Goal: Task Accomplishment & Management: Use online tool/utility

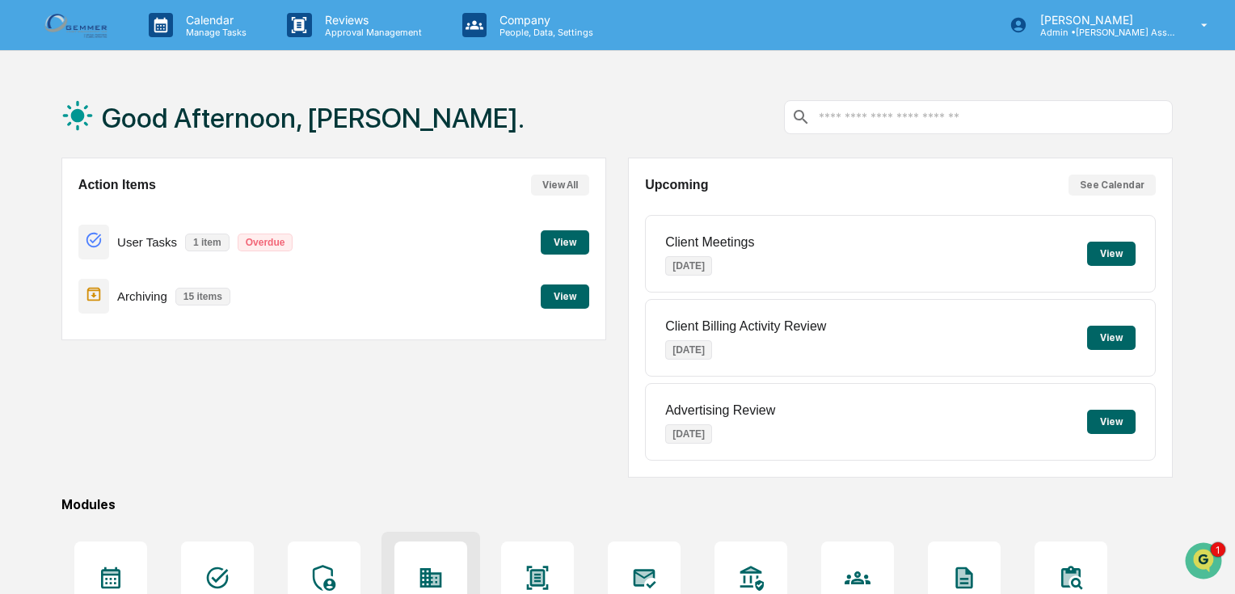
scroll to position [187, 0]
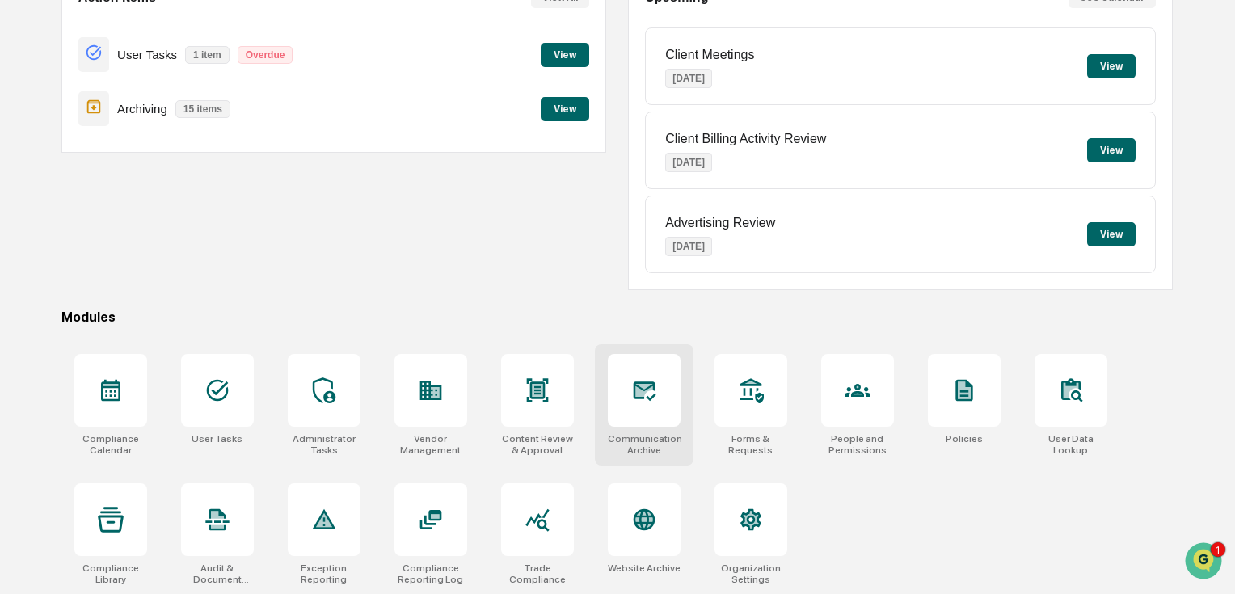
click at [655, 388] on icon at bounding box center [644, 390] width 26 height 26
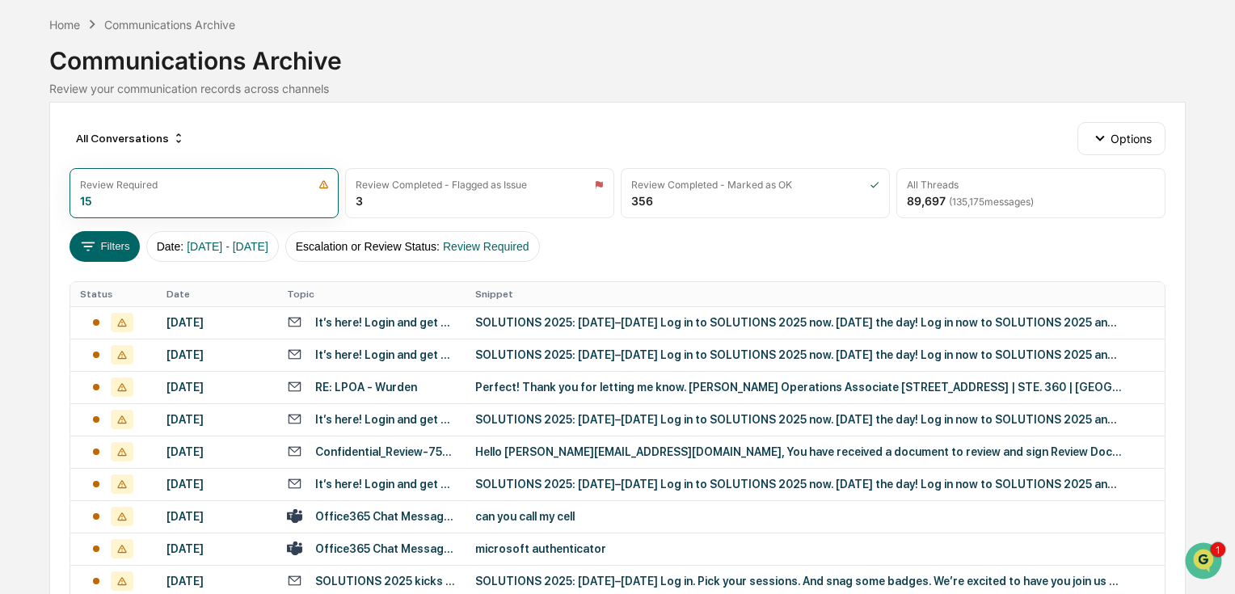
scroll to position [129, 0]
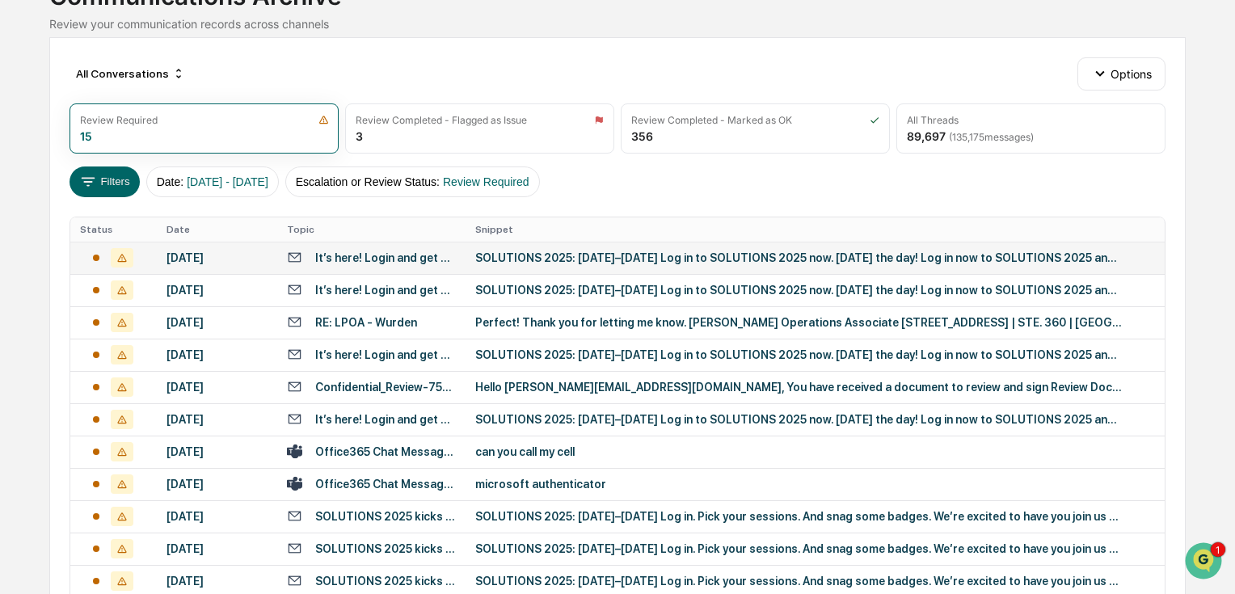
click at [777, 263] on td "SOLUTIONS 2025: [DATE]–[DATE] Log in to SOLUTIONS 2025 now. [DATE] the day! Log…" at bounding box center [814, 258] width 699 height 32
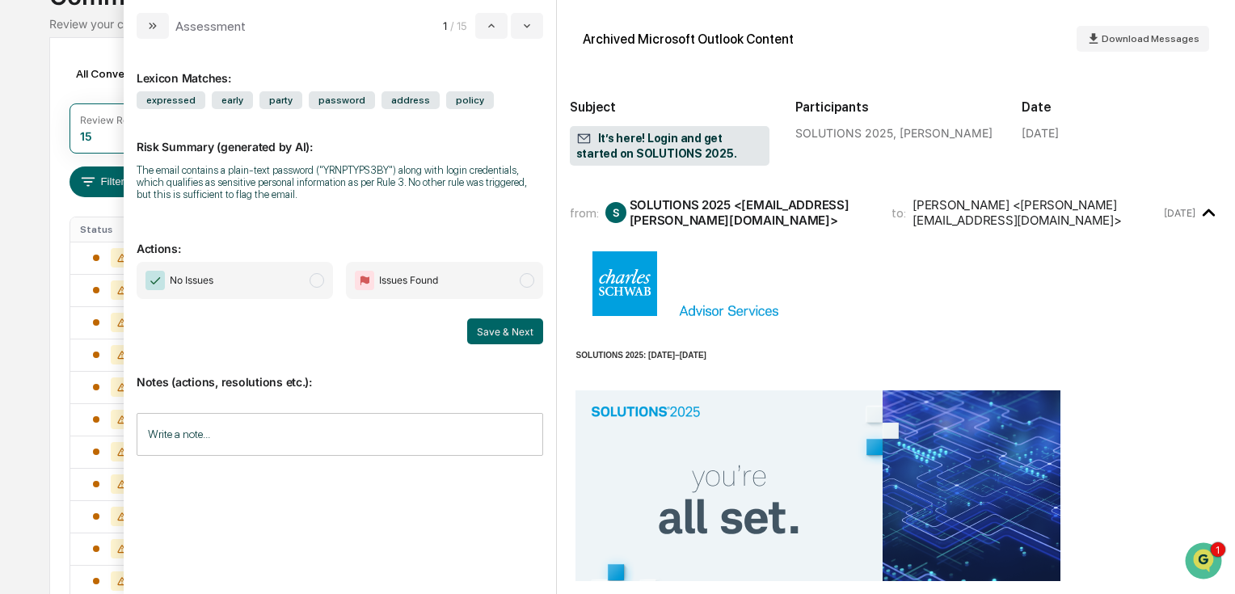
click at [315, 283] on span "modal" at bounding box center [317, 280] width 15 height 15
click at [505, 339] on button "Save & Next" at bounding box center [505, 331] width 76 height 26
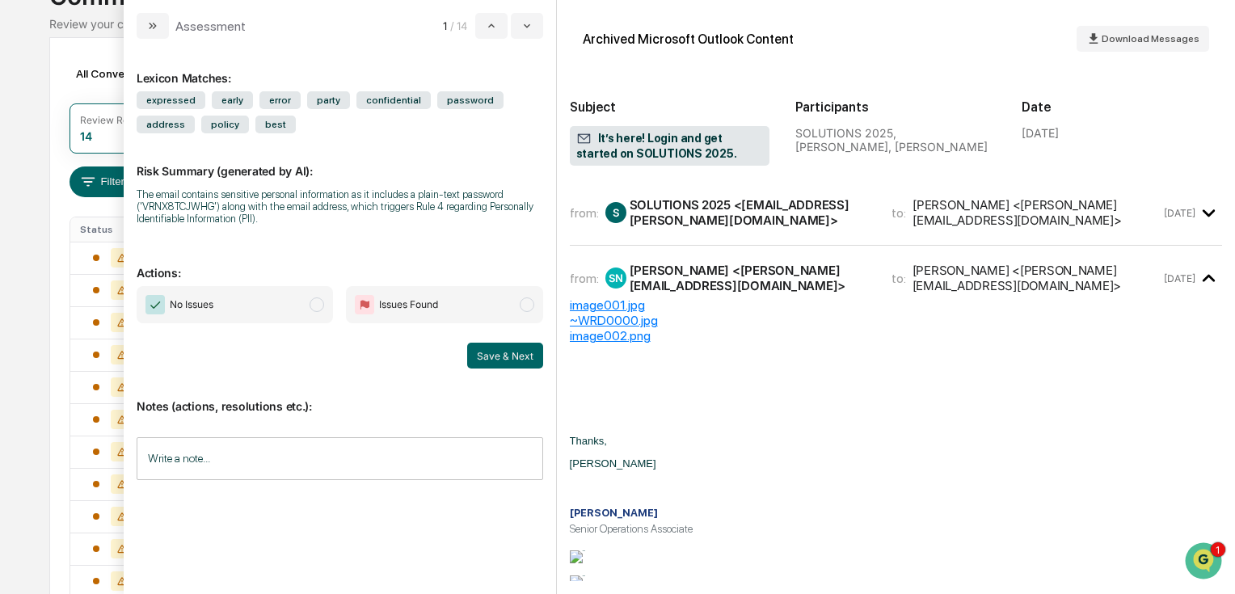
click at [756, 213] on div "SOLUTIONS 2025 <[EMAIL_ADDRESS][PERSON_NAME][DOMAIN_NAME]>" at bounding box center [751, 212] width 243 height 31
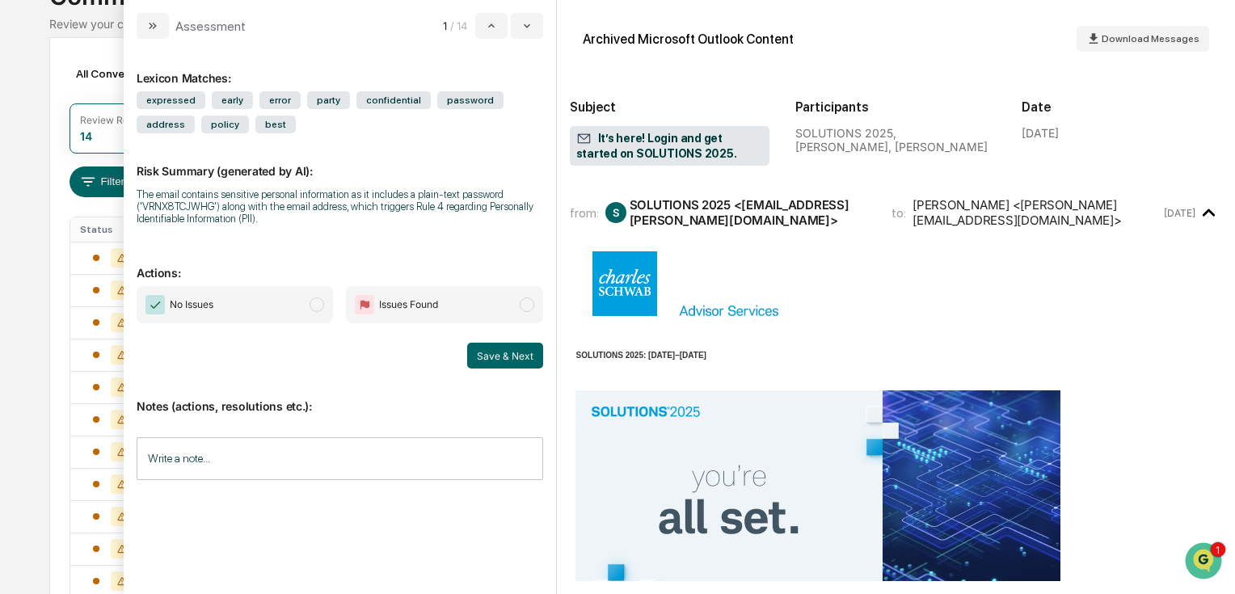
scroll to position [388, 0]
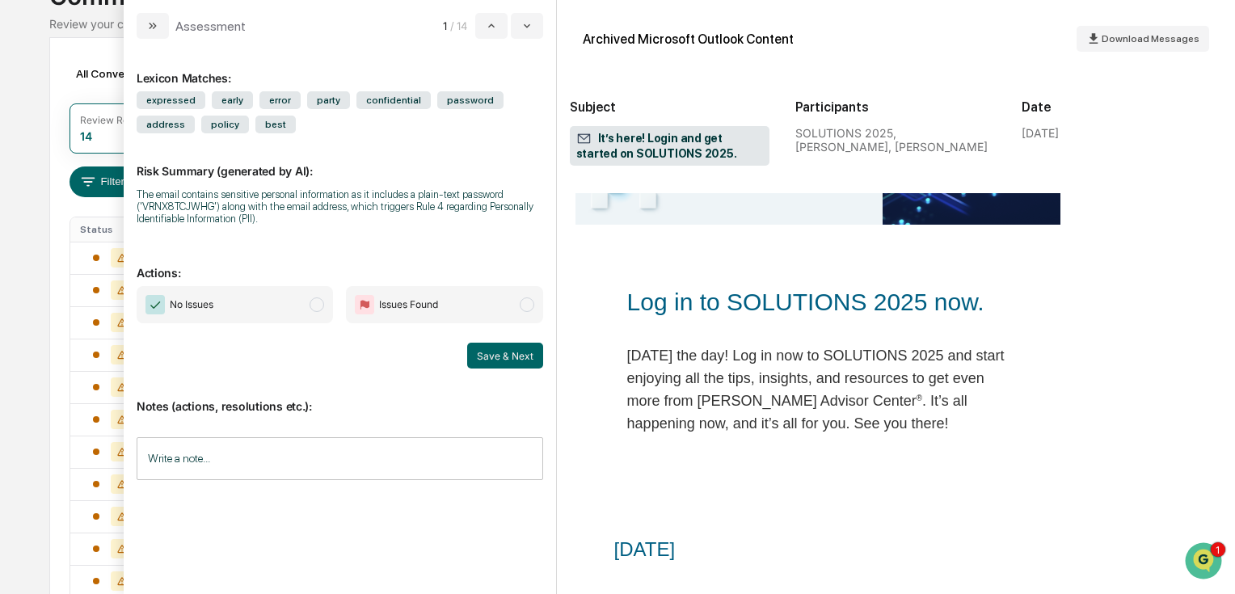
click at [320, 301] on span "modal" at bounding box center [317, 304] width 15 height 15
click at [532, 362] on button "Save & Next" at bounding box center [505, 356] width 76 height 26
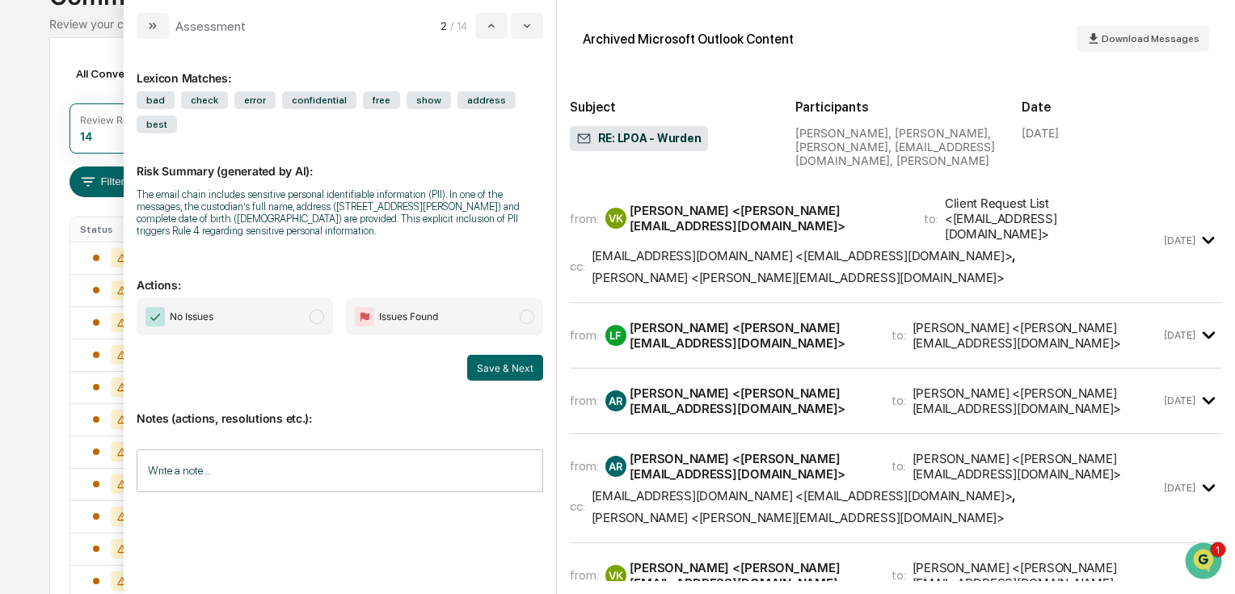
click at [887, 241] on div "from: VK [PERSON_NAME] <[PERSON_NAME][EMAIL_ADDRESS][DOMAIN_NAME]> to: Client R…" at bounding box center [866, 241] width 592 height 90
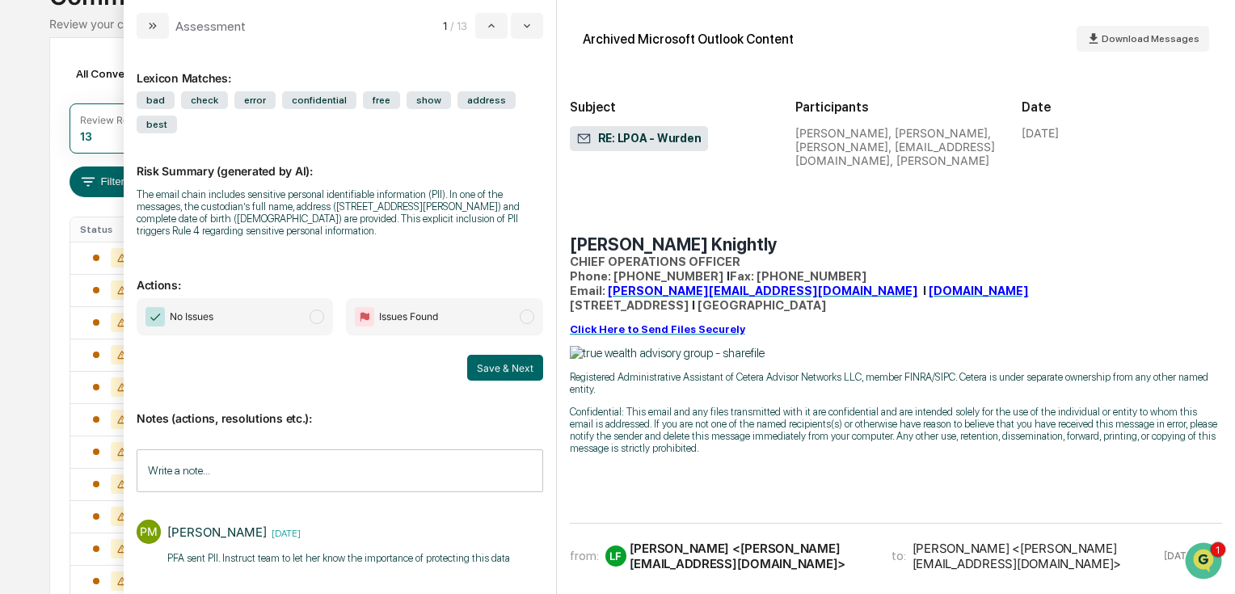
scroll to position [776, 0]
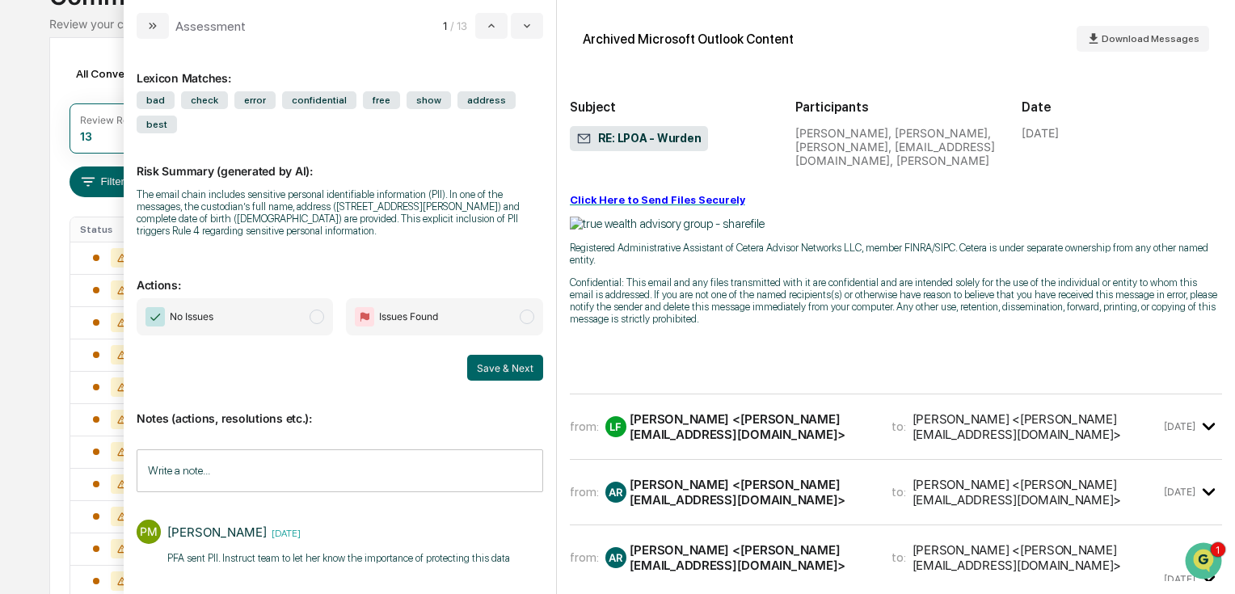
click at [732, 407] on div "from: LF [PERSON_NAME] <[PERSON_NAME][EMAIL_ADDRESS][DOMAIN_NAME]> to: [PERSON_…" at bounding box center [896, 433] width 652 height 53
click at [738, 411] on div "[PERSON_NAME] <[PERSON_NAME][EMAIL_ADDRESS][DOMAIN_NAME]>" at bounding box center [751, 426] width 242 height 31
click at [1185, 420] on time "[DATE]" at bounding box center [1180, 426] width 32 height 12
drag, startPoint x: 1185, startPoint y: 382, endPoint x: 962, endPoint y: 410, distance: 224.7
click at [1198, 413] on icon "modal" at bounding box center [1208, 426] width 27 height 27
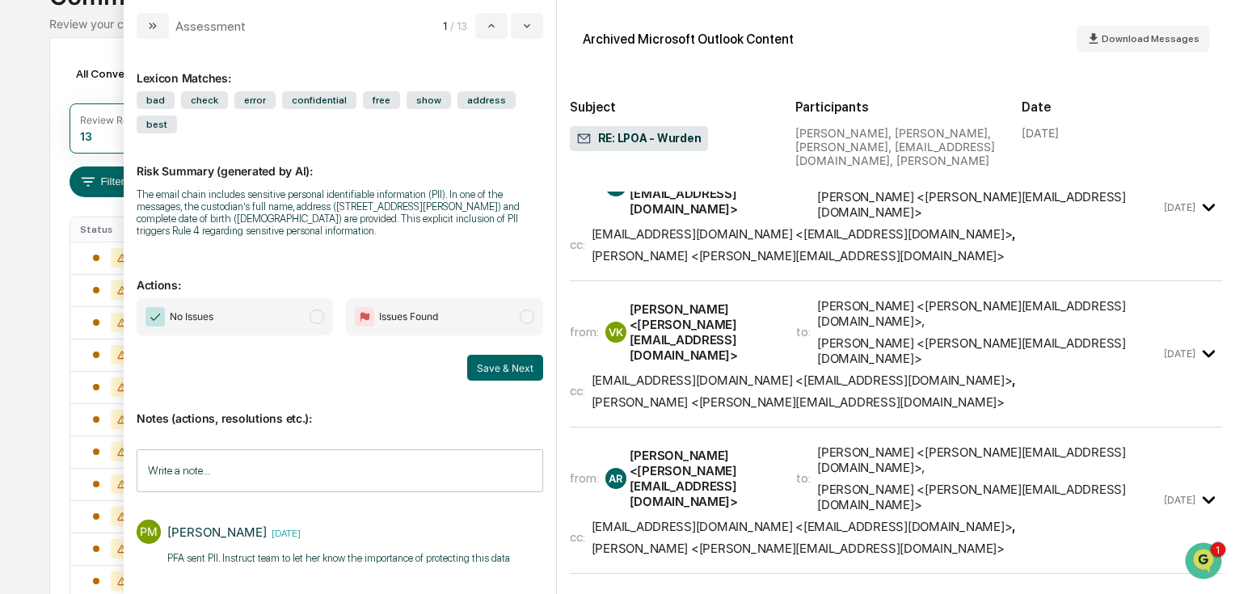
scroll to position [3054, 0]
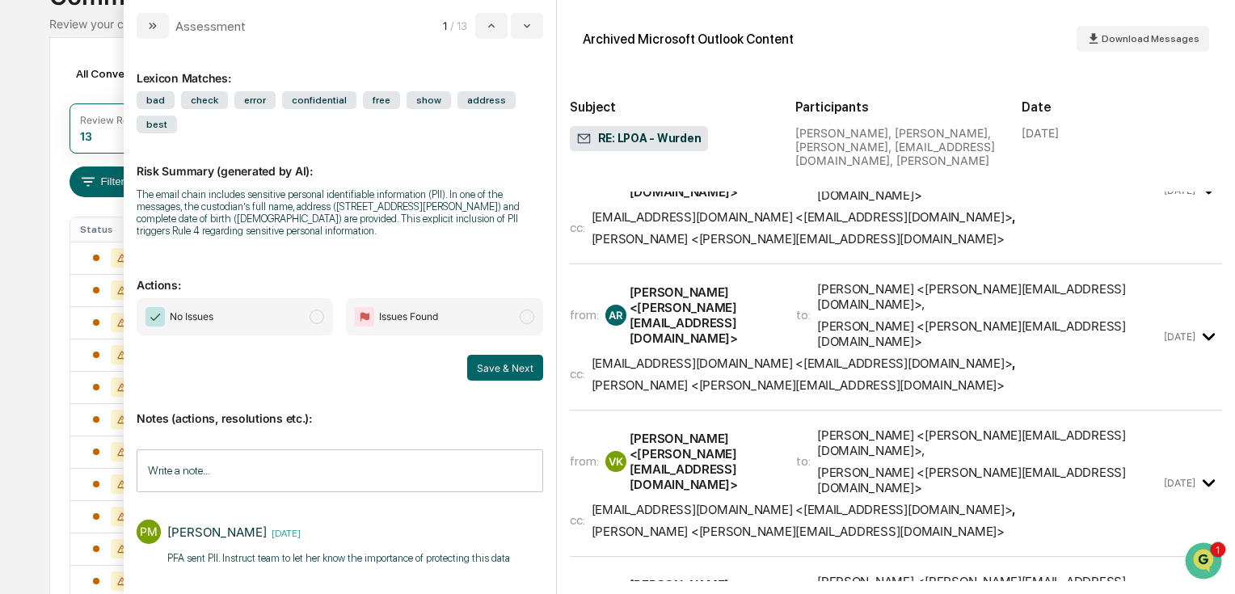
drag, startPoint x: 868, startPoint y: 411, endPoint x: 669, endPoint y: 396, distance: 199.3
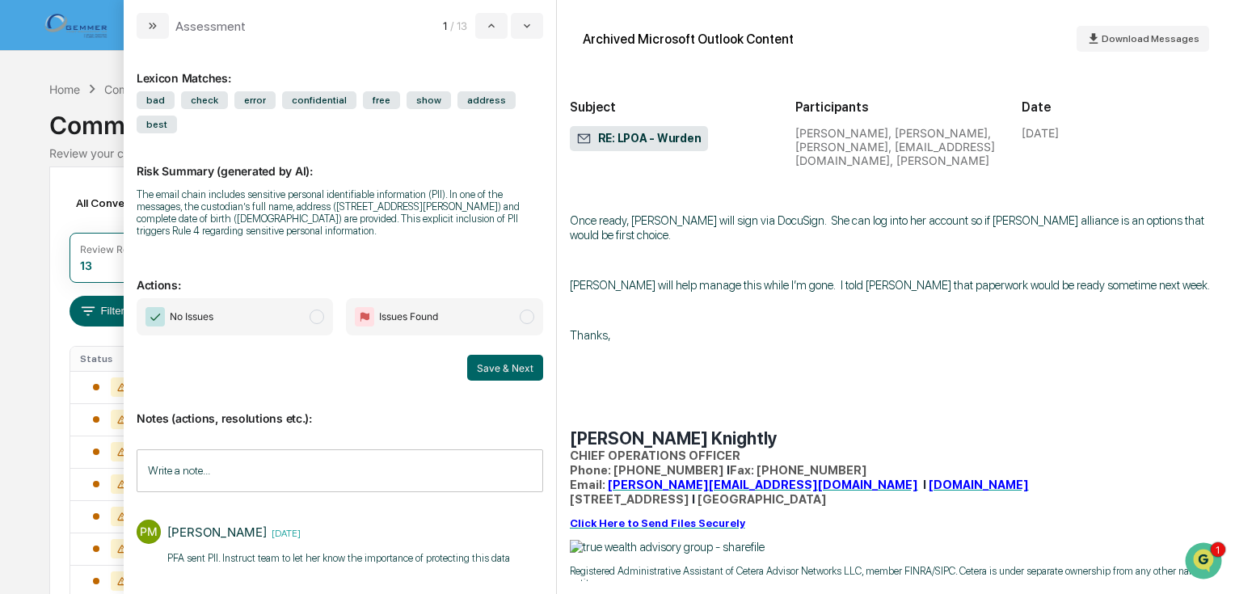
scroll to position [517, 0]
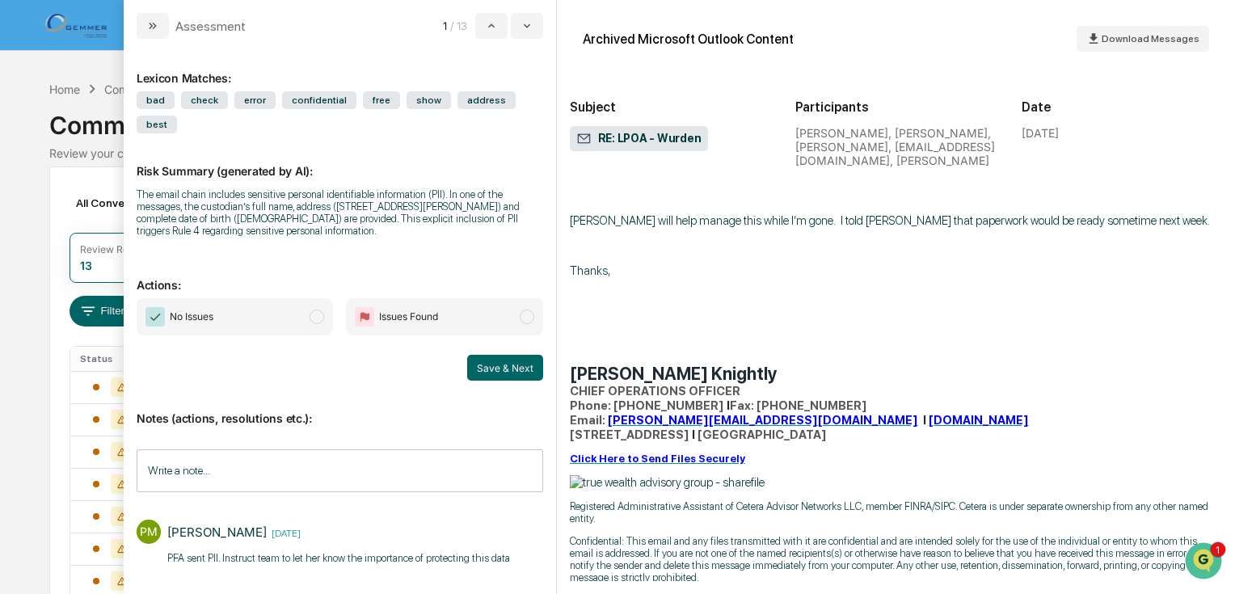
click at [524, 310] on span "modal" at bounding box center [527, 317] width 15 height 15
click at [527, 310] on span "modal" at bounding box center [527, 317] width 15 height 15
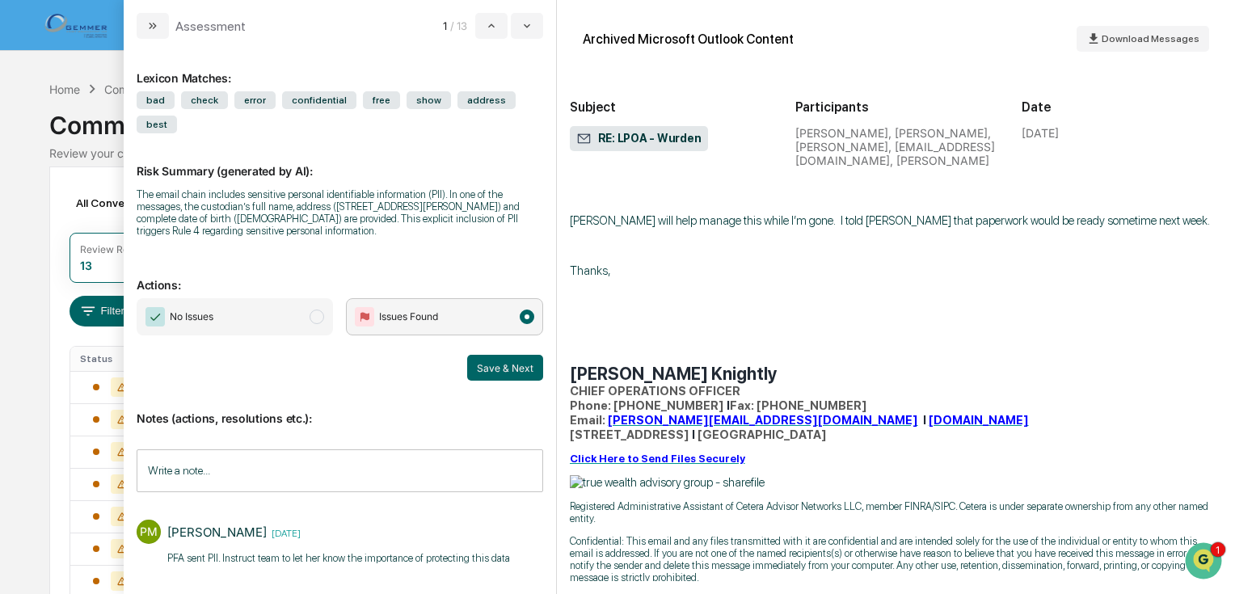
click at [527, 310] on span "modal" at bounding box center [527, 317] width 15 height 15
click at [268, 449] on input "Write a note..." at bounding box center [340, 470] width 406 height 43
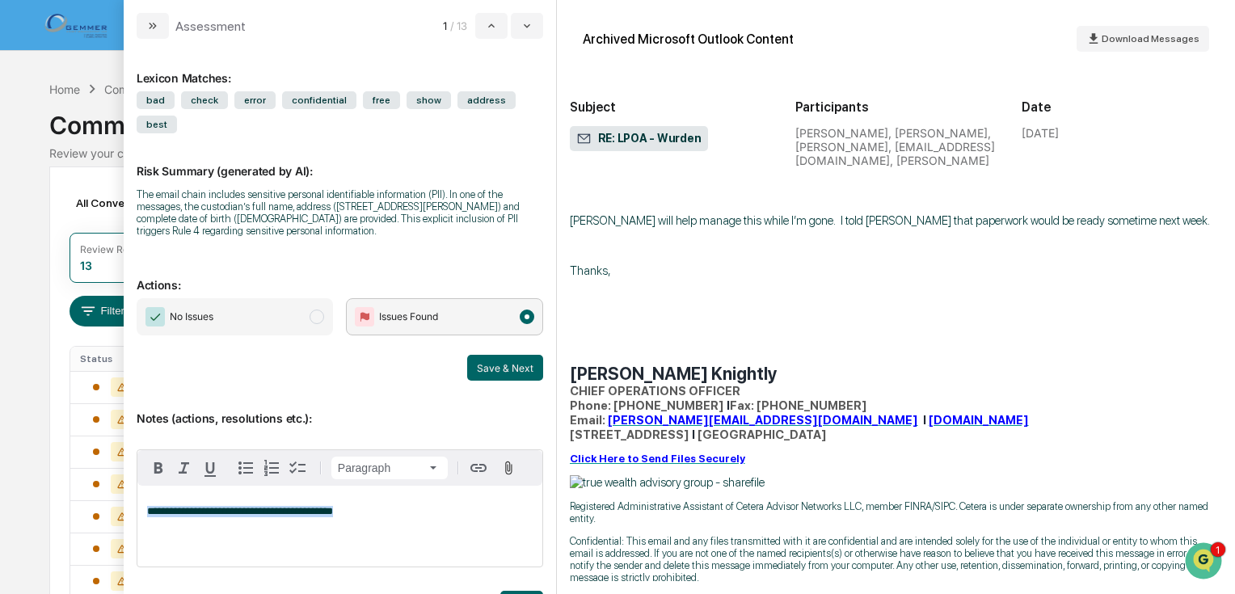
drag, startPoint x: 365, startPoint y: 484, endPoint x: 60, endPoint y: 417, distance: 312.7
click at [64, 420] on body "Calendar Manage Tasks Reviews Approval Management Company People, Data, Setting…" at bounding box center [617, 441] width 1235 height 883
copy span "**********"
click at [511, 591] on button "Save" at bounding box center [521, 604] width 43 height 26
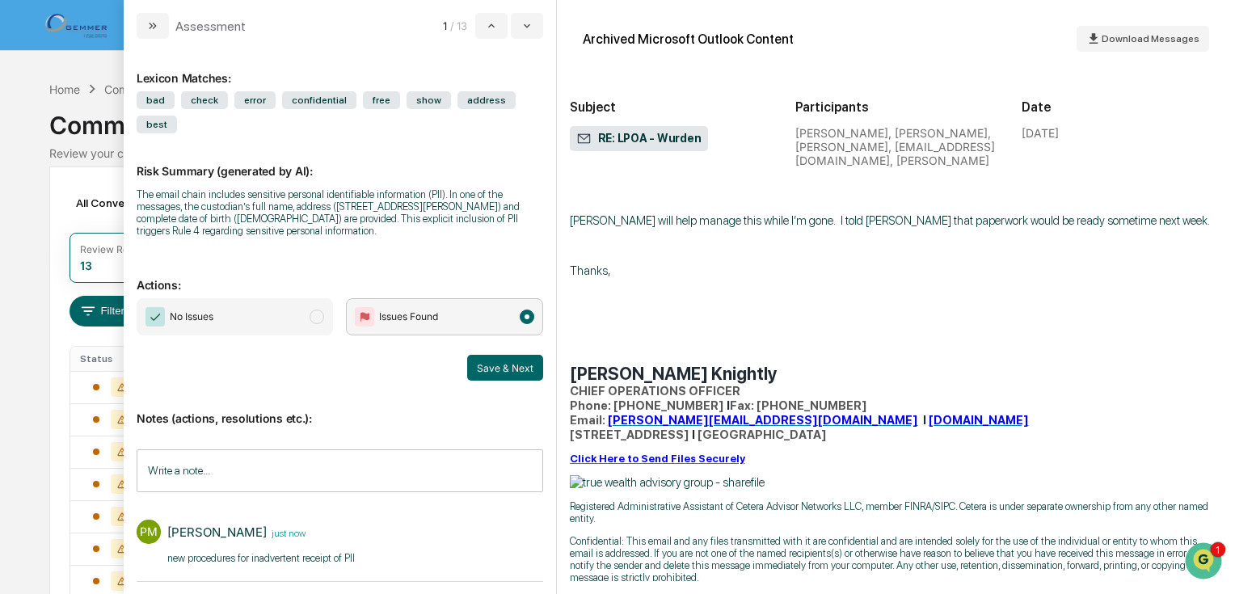
click at [207, 449] on input "Write a note..." at bounding box center [340, 470] width 406 height 43
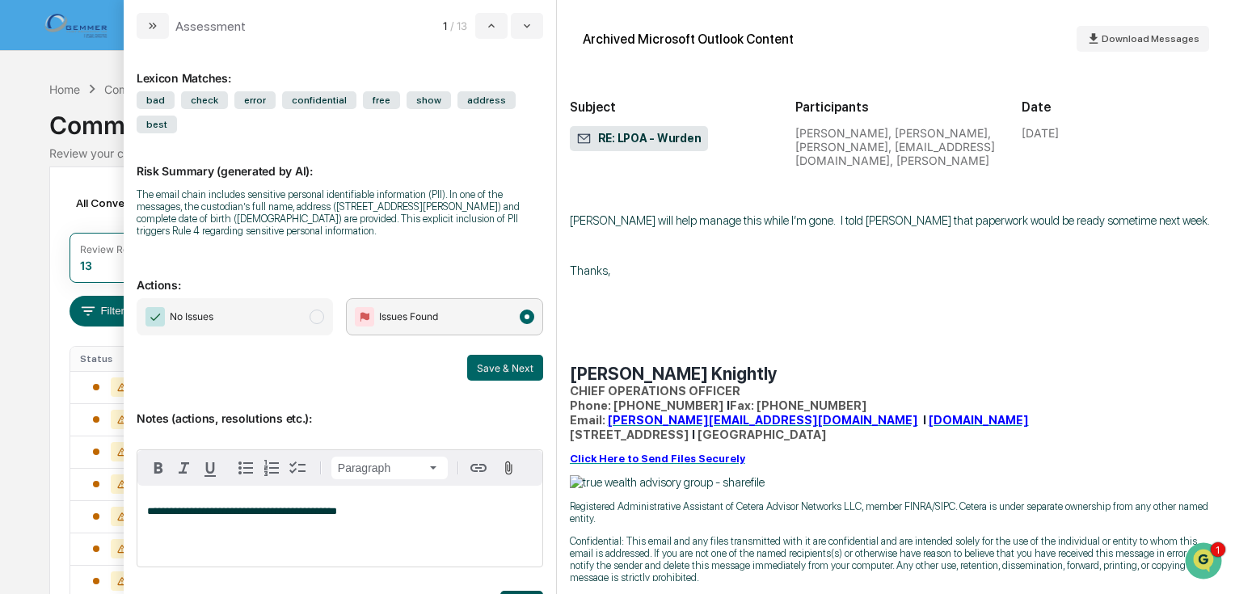
click at [514, 591] on button "Save" at bounding box center [521, 604] width 43 height 26
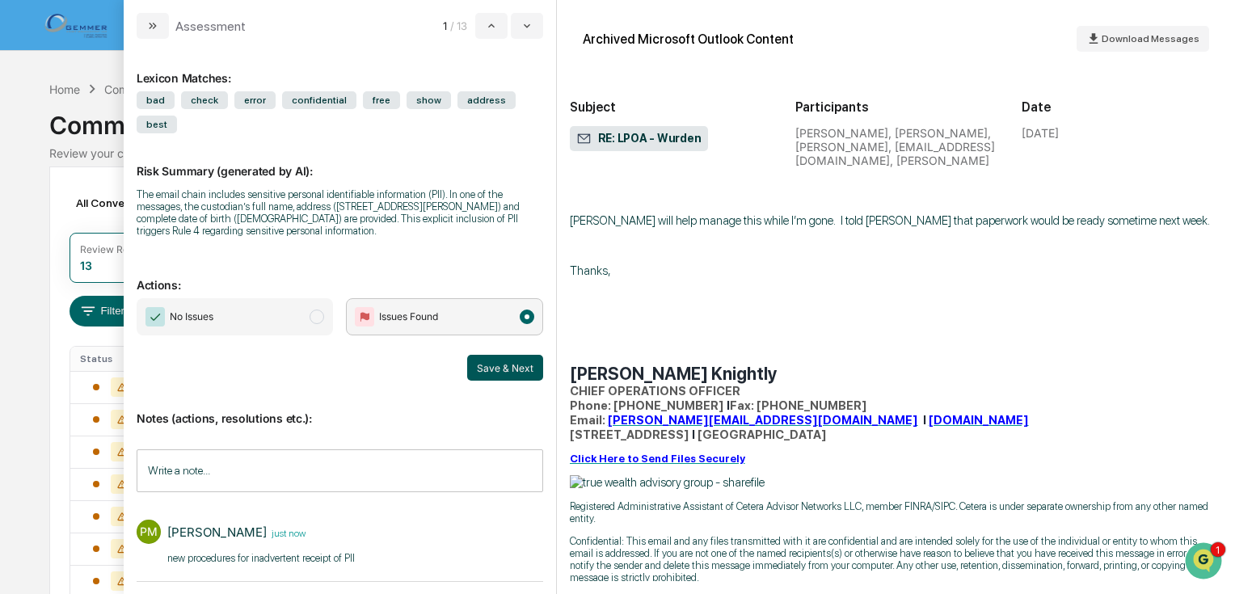
click at [495, 355] on button "Save & Next" at bounding box center [505, 368] width 76 height 26
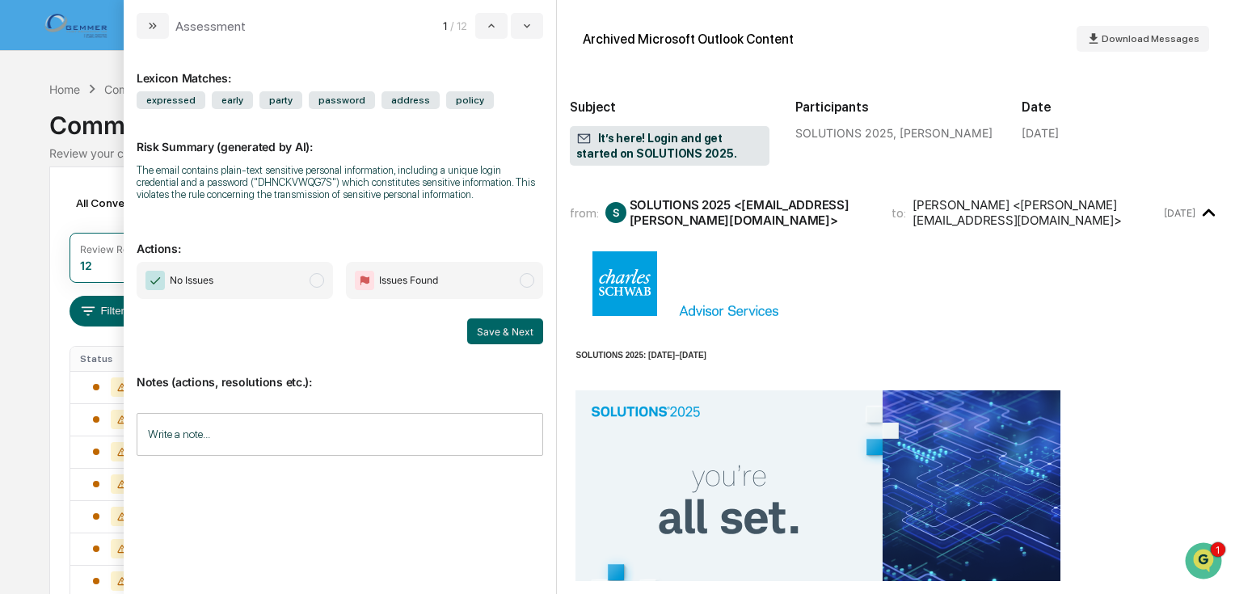
click at [322, 277] on span "modal" at bounding box center [317, 280] width 15 height 15
click at [504, 327] on button "Save & Next" at bounding box center [505, 331] width 76 height 26
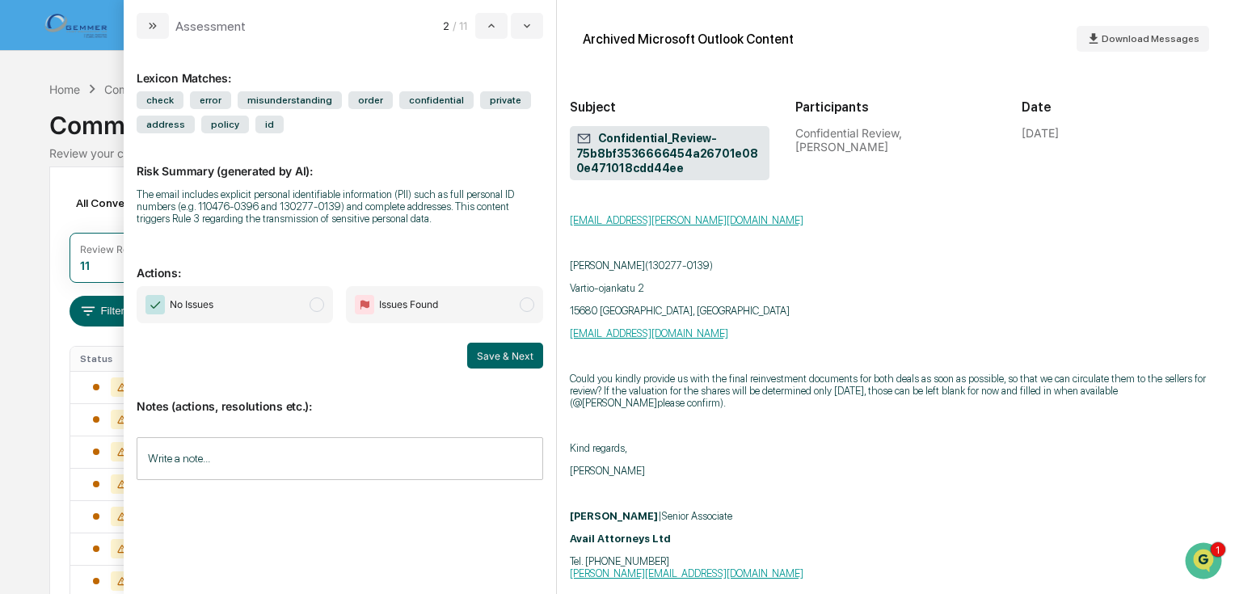
scroll to position [5883, 0]
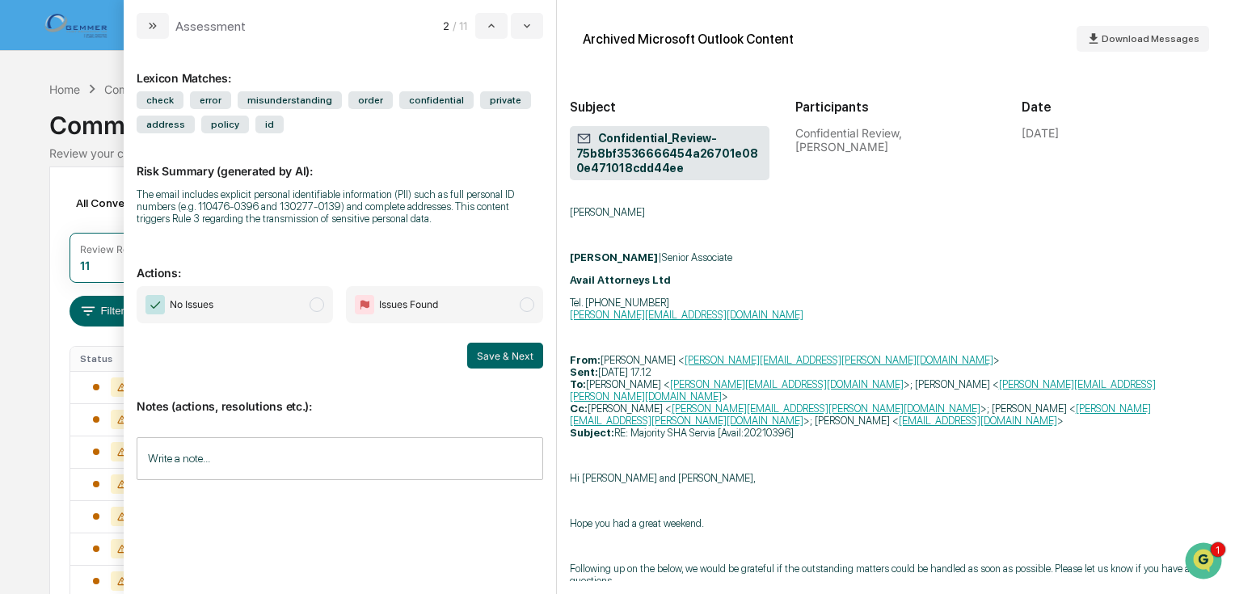
click at [317, 305] on span "modal" at bounding box center [317, 304] width 15 height 15
click at [497, 356] on button "Save & Next" at bounding box center [505, 356] width 76 height 26
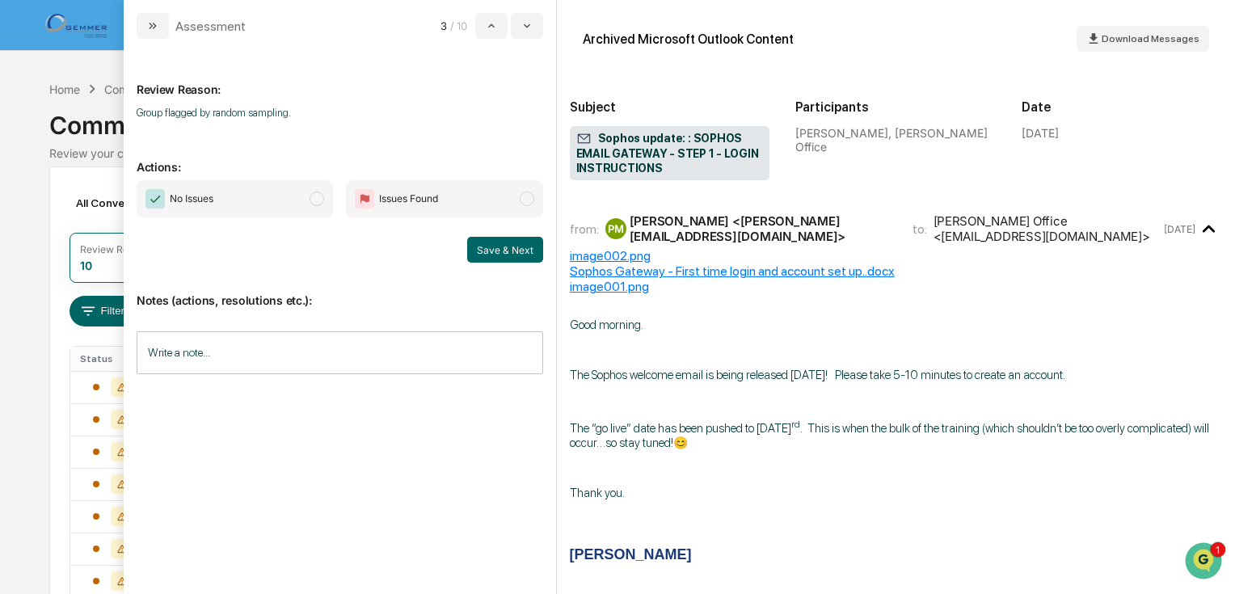
scroll to position [323, 0]
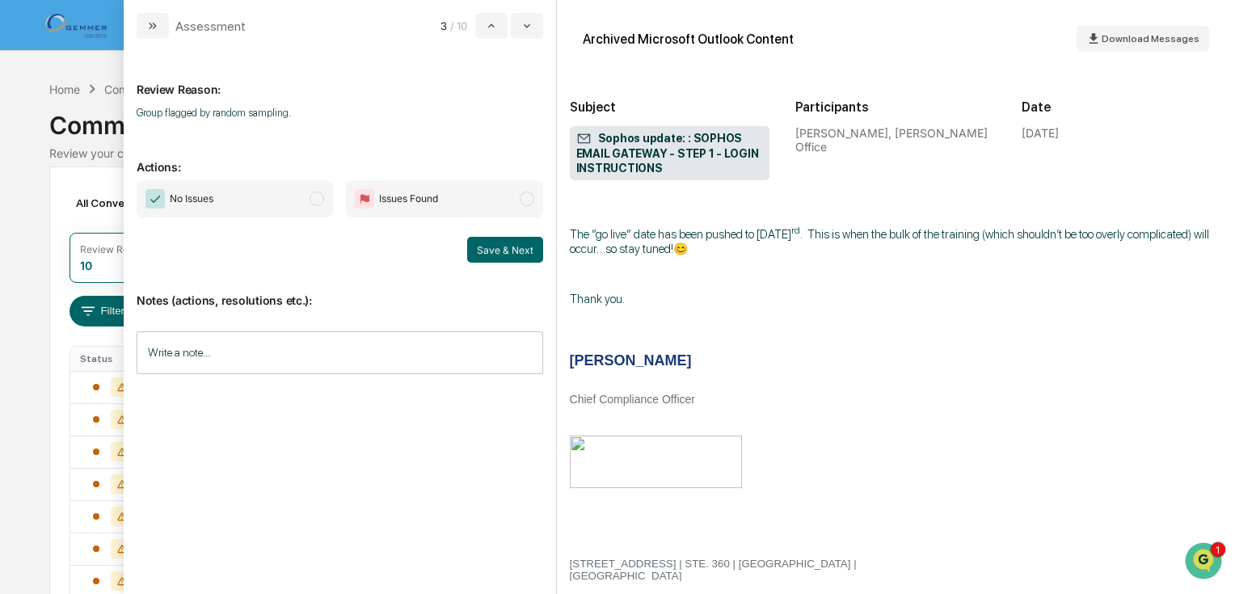
click at [320, 198] on span "modal" at bounding box center [317, 199] width 15 height 15
click at [496, 249] on button "Save & Next" at bounding box center [505, 250] width 76 height 26
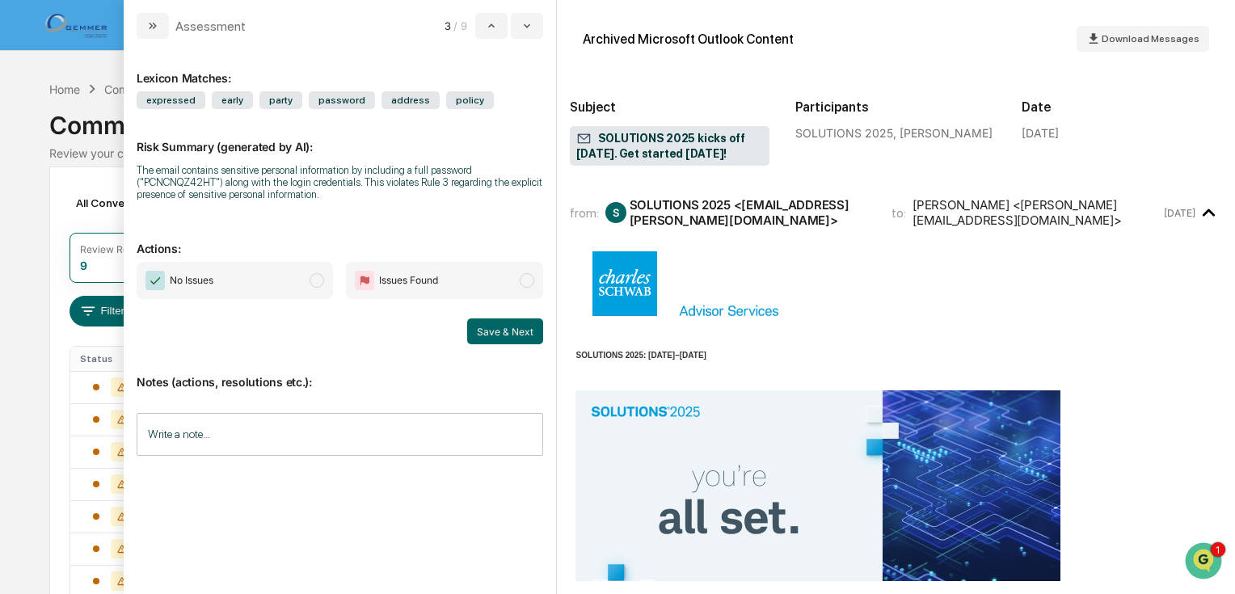
click at [318, 277] on span "modal" at bounding box center [317, 280] width 15 height 15
click at [488, 323] on button "Save & Next" at bounding box center [505, 331] width 76 height 26
drag, startPoint x: 317, startPoint y: 277, endPoint x: 357, endPoint y: 293, distance: 43.2
click at [317, 276] on span "modal" at bounding box center [317, 280] width 15 height 15
click at [491, 332] on button "Save & Next" at bounding box center [505, 331] width 76 height 26
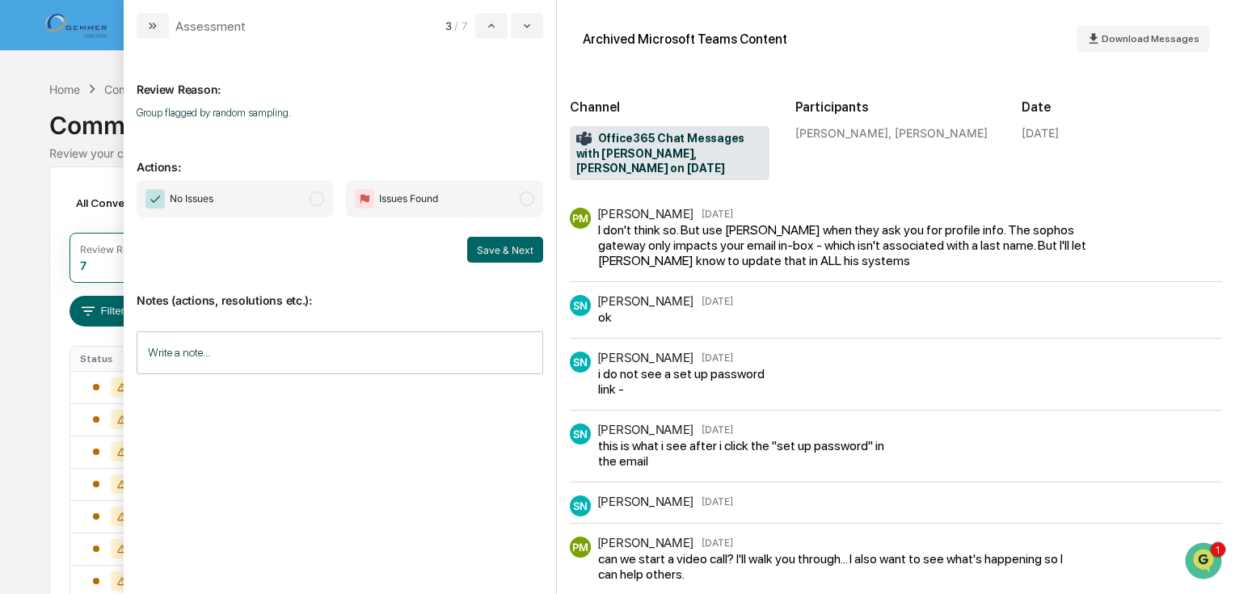
click at [314, 196] on span "modal" at bounding box center [317, 199] width 15 height 15
click at [475, 245] on button "Save & Next" at bounding box center [505, 250] width 76 height 26
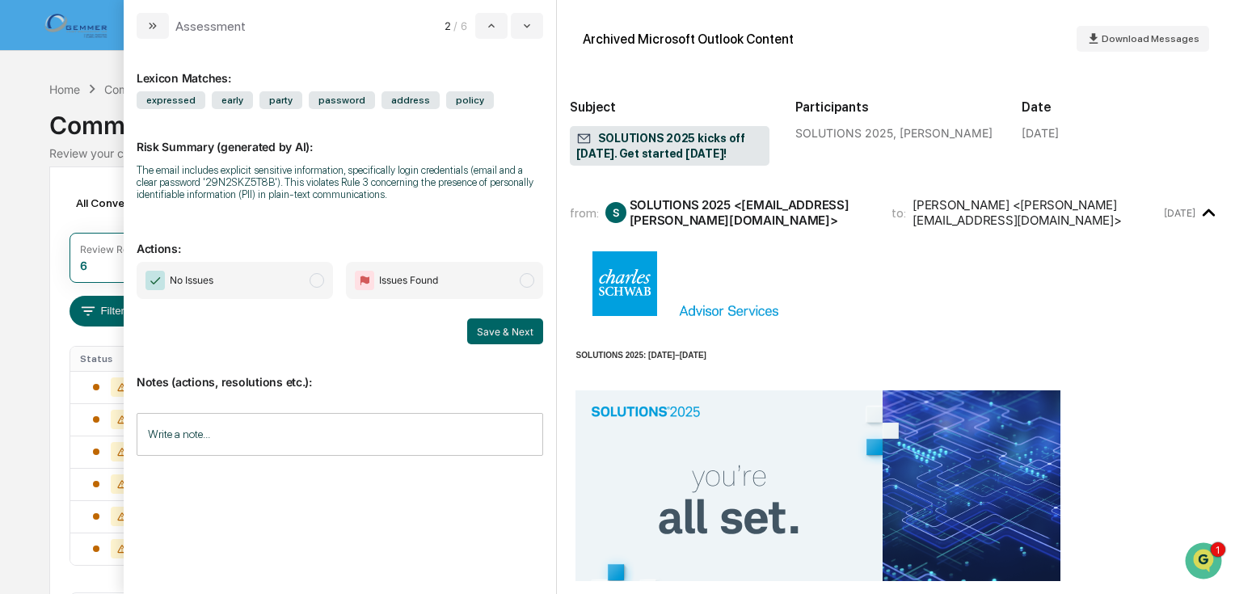
click at [318, 279] on span "modal" at bounding box center [317, 280] width 15 height 15
click at [519, 338] on button "Save & Next" at bounding box center [505, 331] width 76 height 26
click at [318, 284] on span "modal" at bounding box center [317, 280] width 15 height 15
click at [478, 331] on button "Save & Next" at bounding box center [505, 331] width 76 height 26
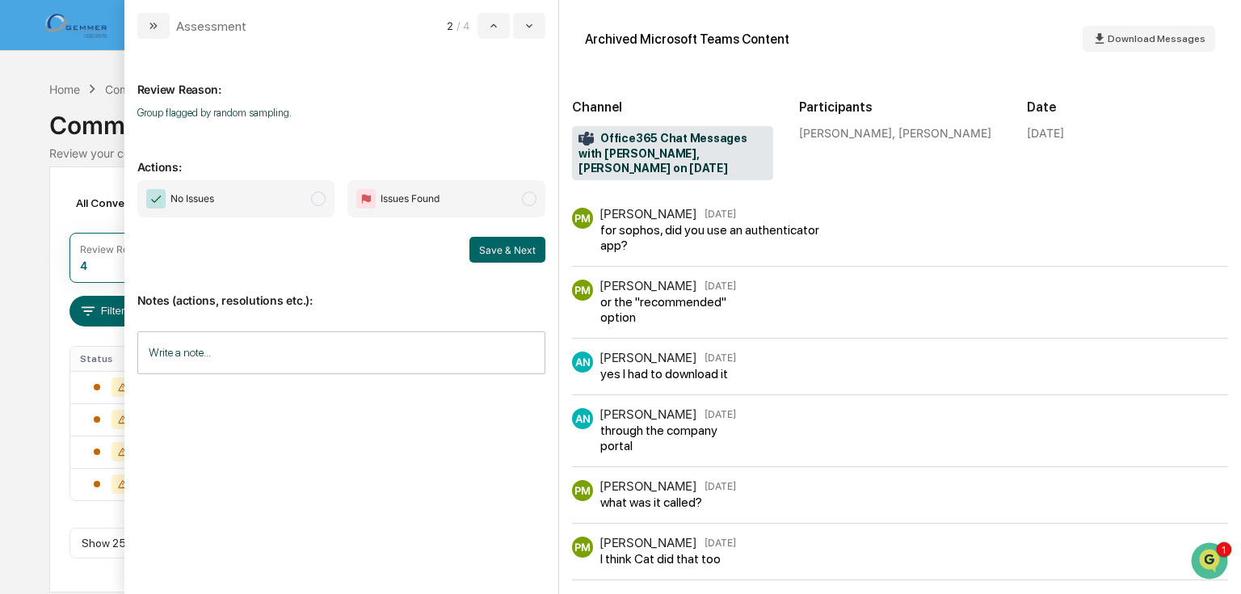
drag, startPoint x: 319, startPoint y: 200, endPoint x: 349, endPoint y: 224, distance: 38.5
click at [319, 200] on span "modal" at bounding box center [318, 199] width 15 height 15
click at [498, 249] on button "Save & Next" at bounding box center [508, 250] width 76 height 26
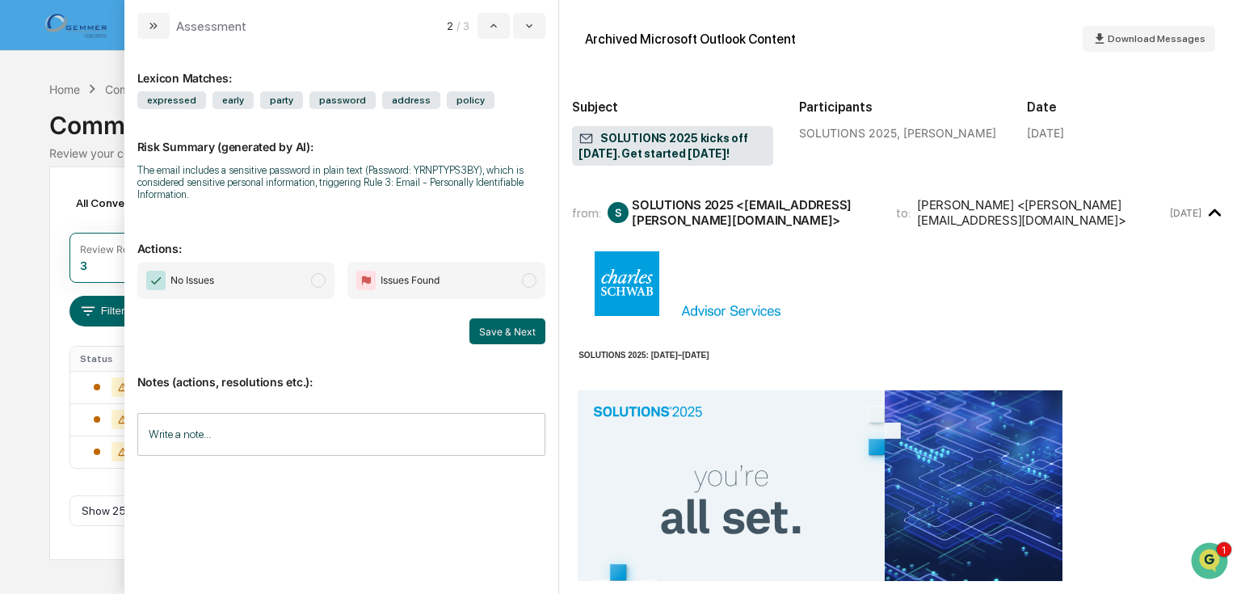
click at [322, 287] on span "modal" at bounding box center [318, 280] width 15 height 15
click at [491, 331] on button "Save & Next" at bounding box center [508, 331] width 76 height 26
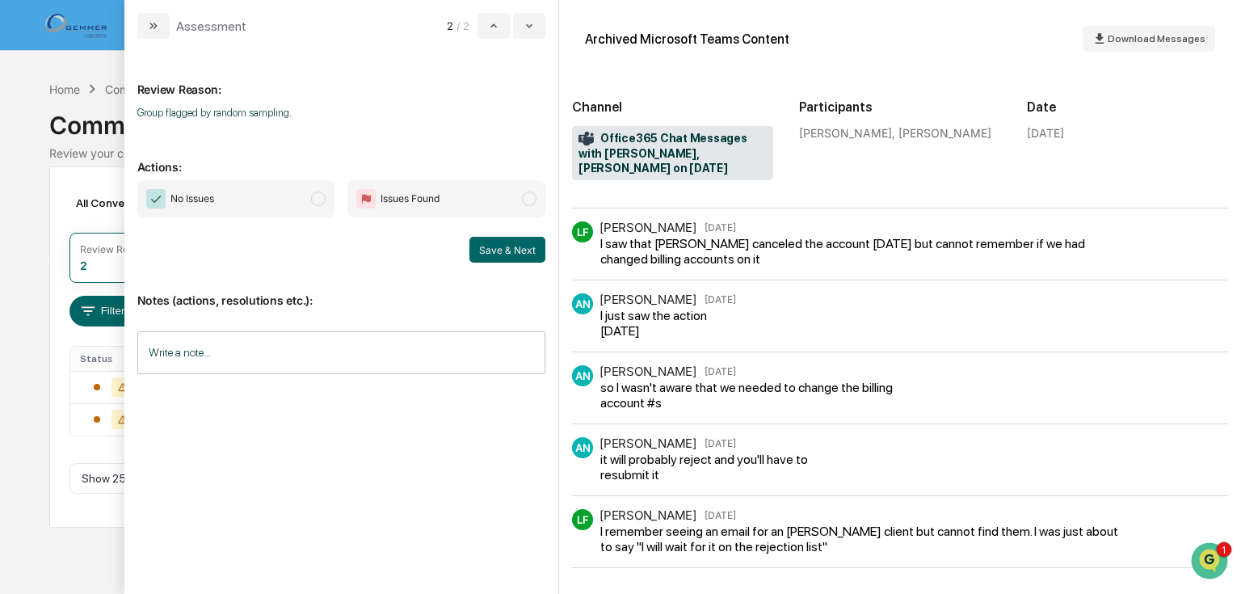
scroll to position [318, 0]
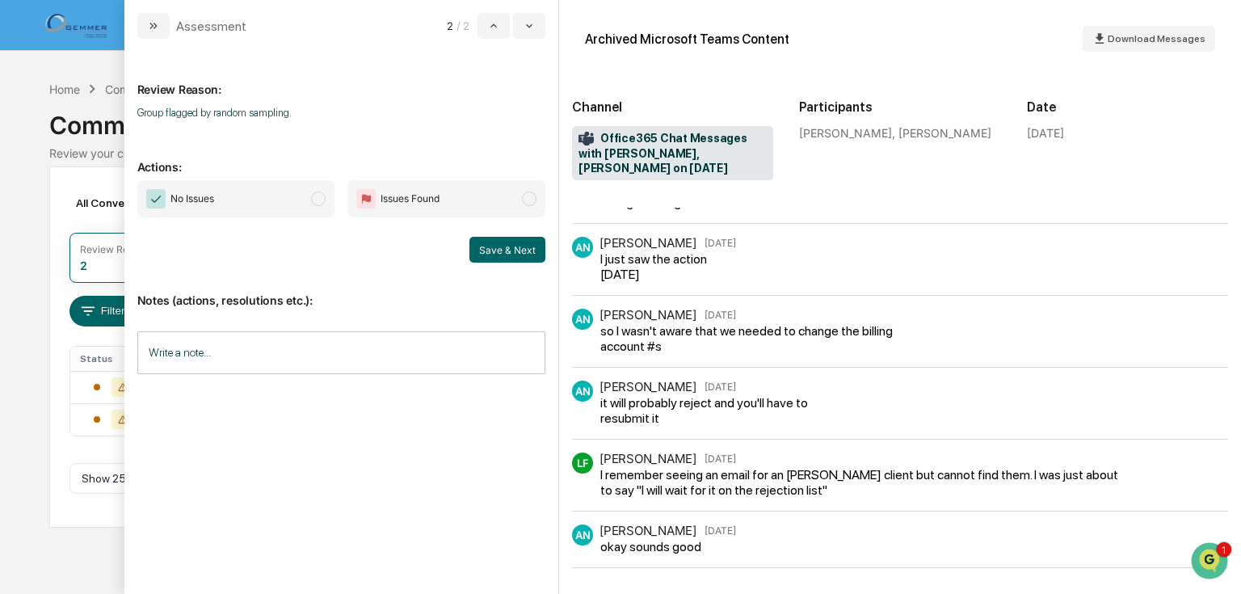
click at [316, 196] on span "modal" at bounding box center [318, 199] width 15 height 15
click at [496, 245] on button "Save & Next" at bounding box center [508, 250] width 76 height 26
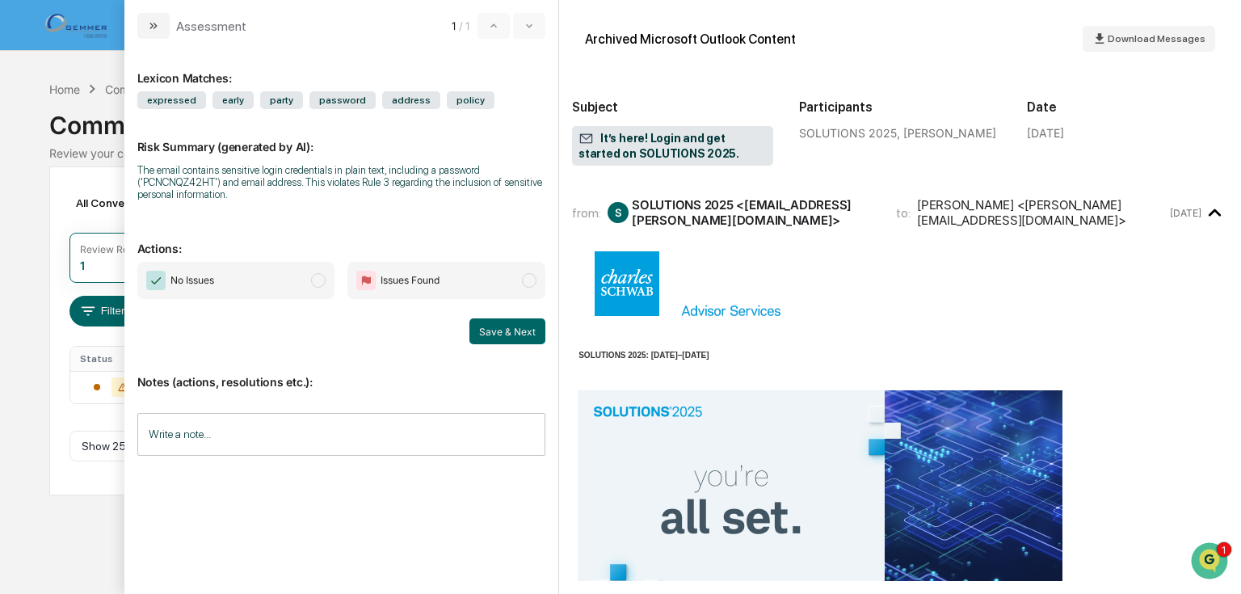
click at [322, 278] on span "modal" at bounding box center [318, 280] width 15 height 15
click at [482, 328] on button "Save & Next" at bounding box center [508, 331] width 76 height 26
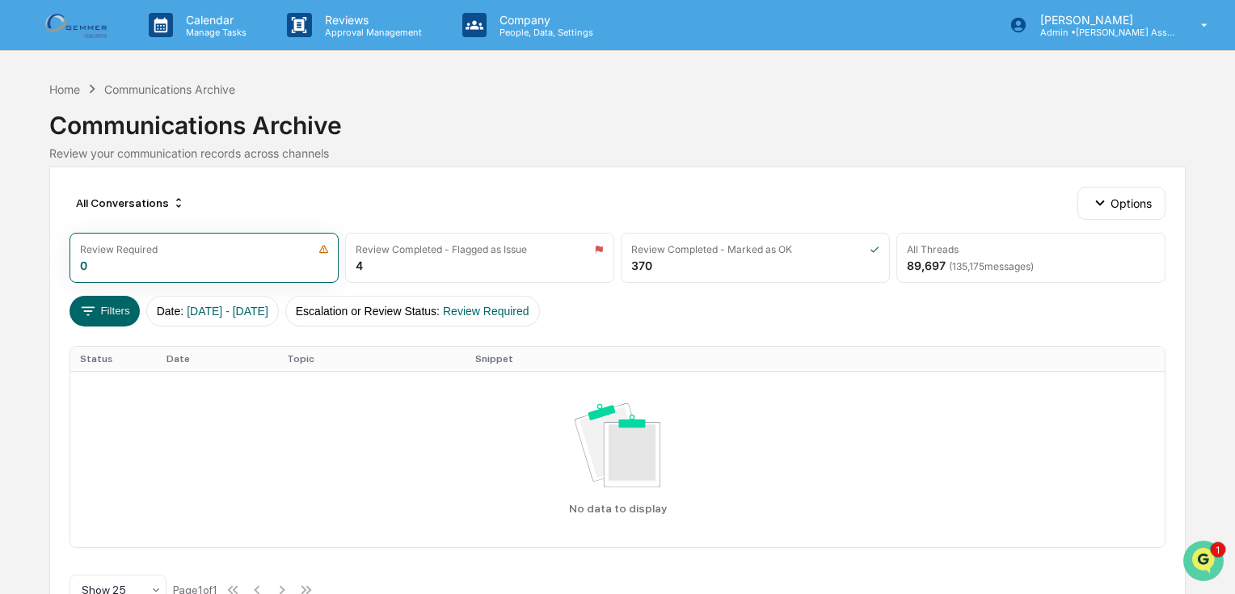
click at [1215, 561] on icon "Open customer support" at bounding box center [1203, 581] width 40 height 40
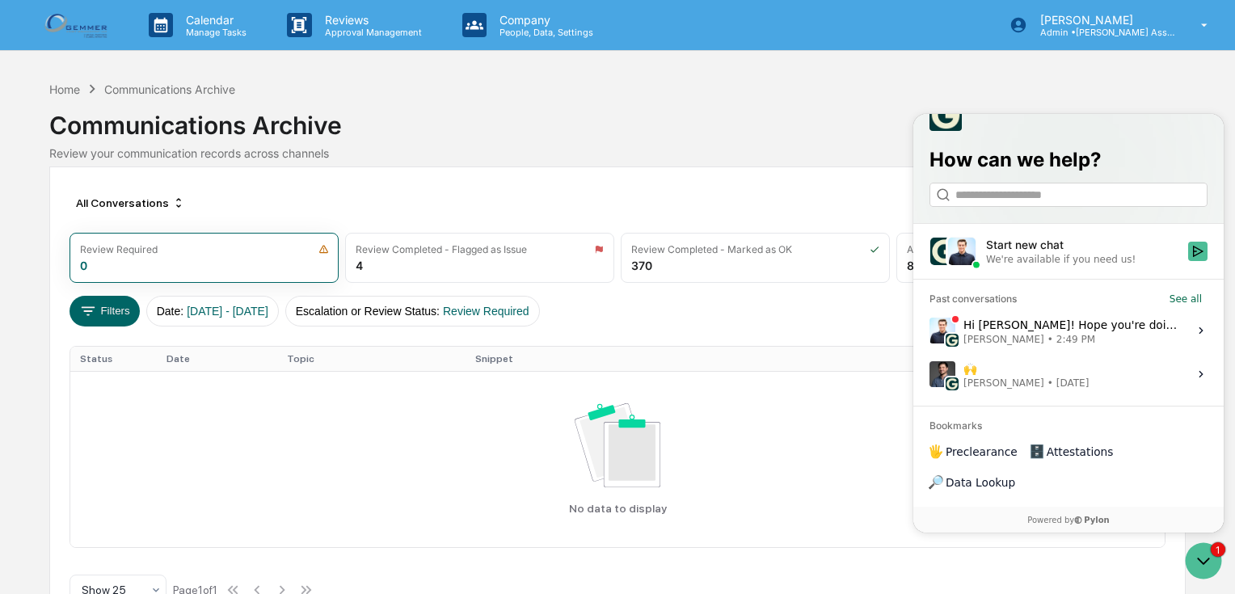
click at [1047, 345] on div "Hi [PERSON_NAME]! Hope you're doing well. Wanted to let you know that we looked…" at bounding box center [1070, 329] width 215 height 31
click at [929, 331] on button "View issue" at bounding box center [929, 330] width 1 height 1
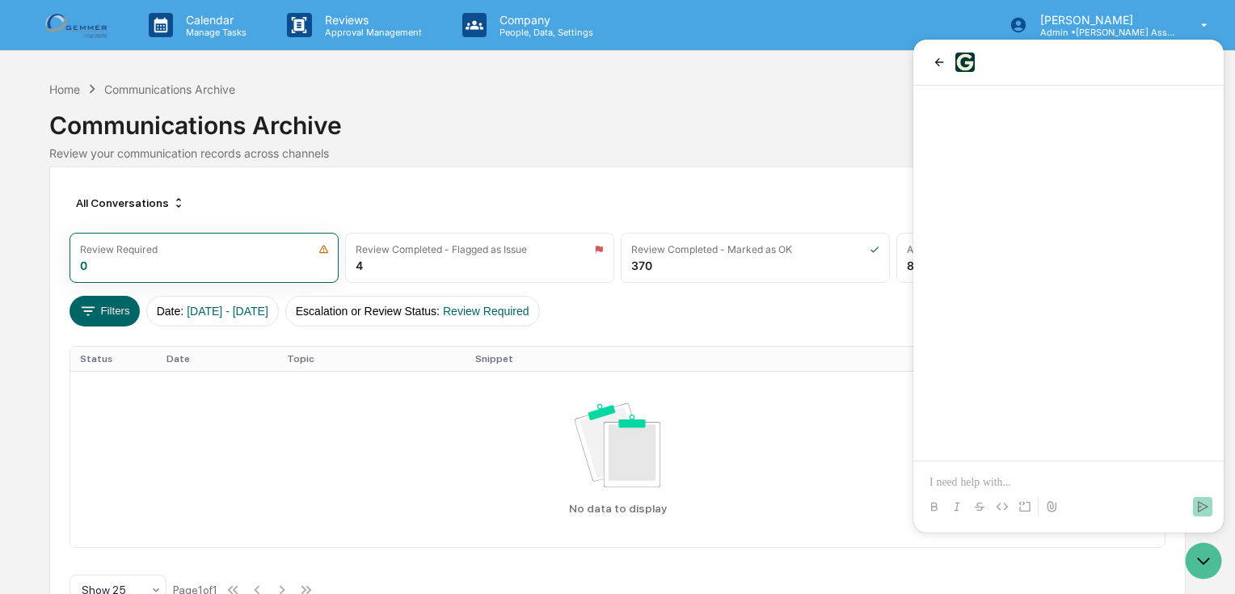
scroll to position [1134, 0]
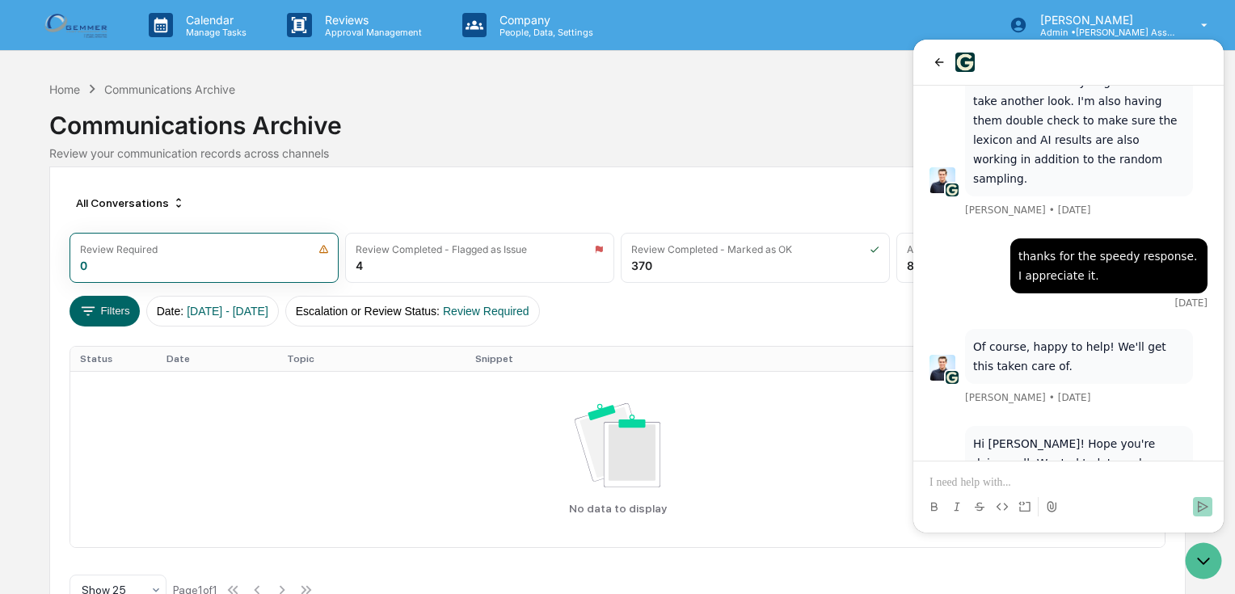
click at [1041, 476] on p at bounding box center [1068, 482] width 278 height 16
drag, startPoint x: 1038, startPoint y: 480, endPoint x: 1042, endPoint y: 471, distance: 9.5
click at [1038, 479] on p at bounding box center [1068, 482] width 278 height 16
